Goal: Obtain resource: Obtain resource

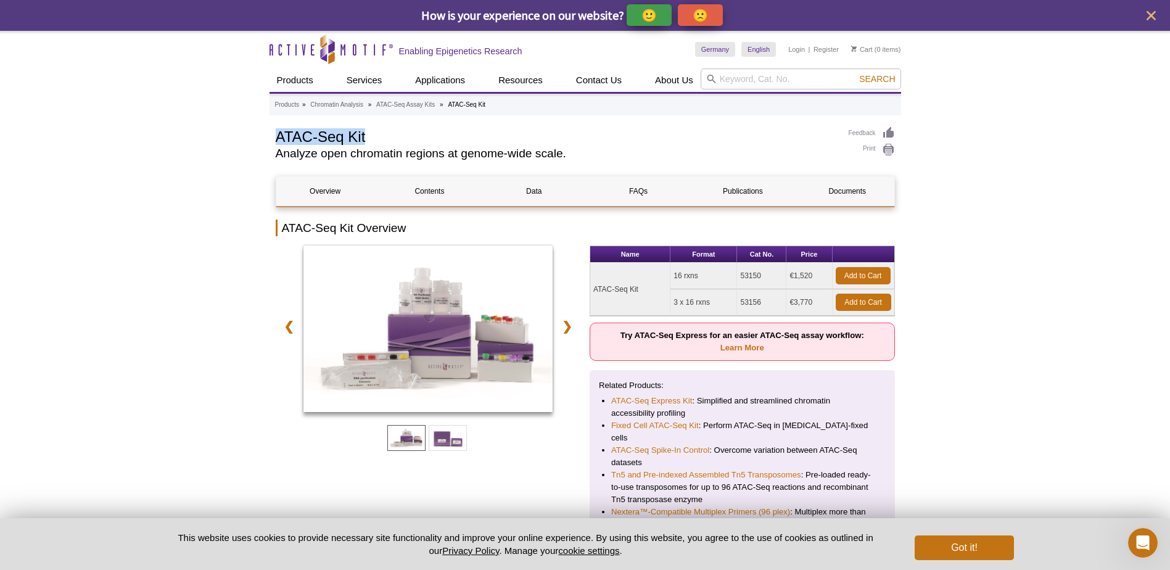
drag, startPoint x: 330, startPoint y: 136, endPoint x: 252, endPoint y: 136, distance: 78.3
copy h1 "ATAC-Seq Kit"
drag, startPoint x: 260, startPoint y: 48, endPoint x: 378, endPoint y: 52, distance: 117.8
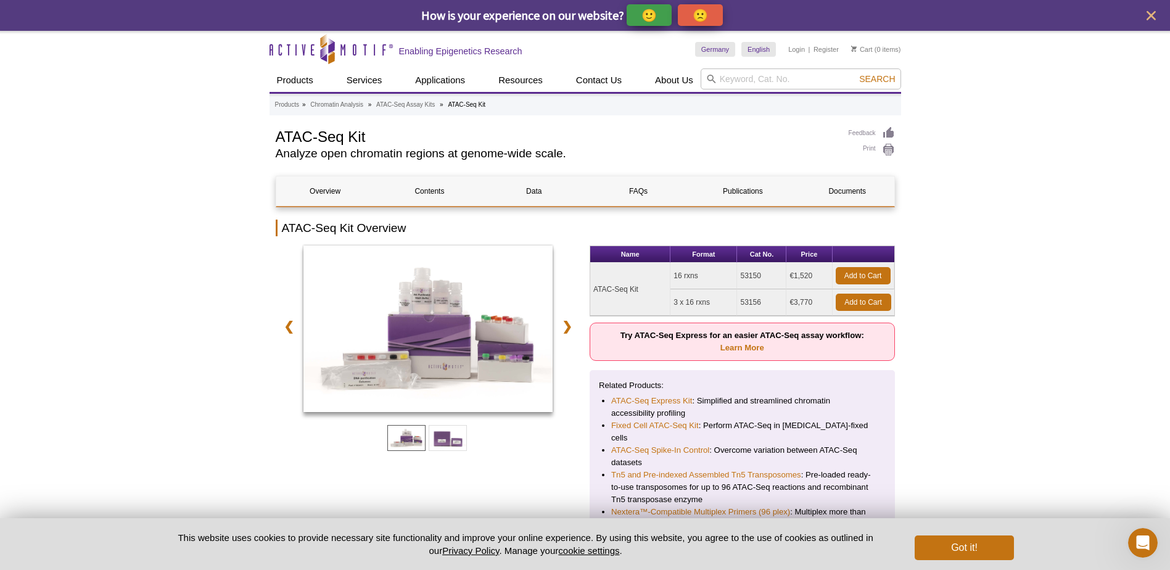
drag, startPoint x: 399, startPoint y: 47, endPoint x: 239, endPoint y: 50, distance: 159.7
click at [853, 191] on link "Documents" at bounding box center [847, 191] width 98 height 30
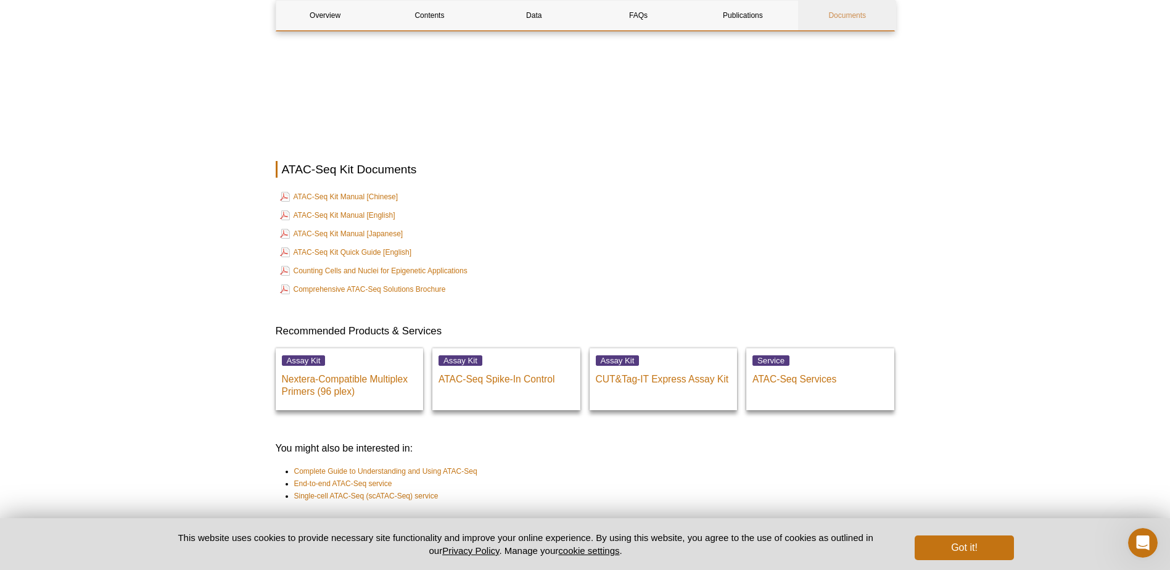
scroll to position [3276, 0]
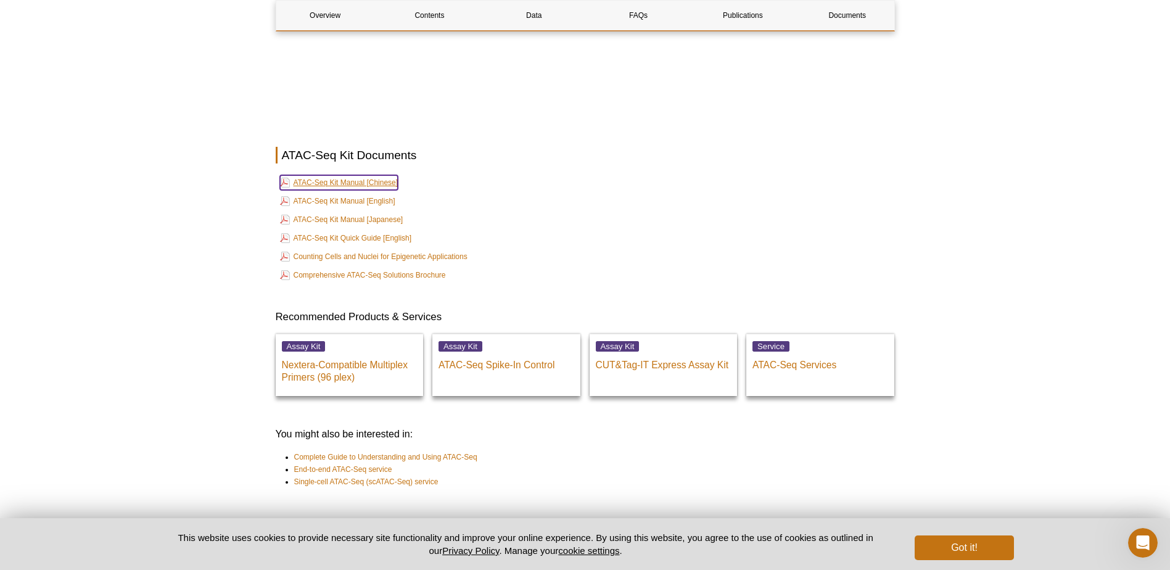
click at [363, 175] on link "ATAC-Seq Kit Manual [Chinese]" at bounding box center [339, 182] width 118 height 15
click at [378, 194] on link "ATAC-Seq Kit Manual [English]" at bounding box center [337, 201] width 115 height 15
